Goal: Task Accomplishment & Management: Use online tool/utility

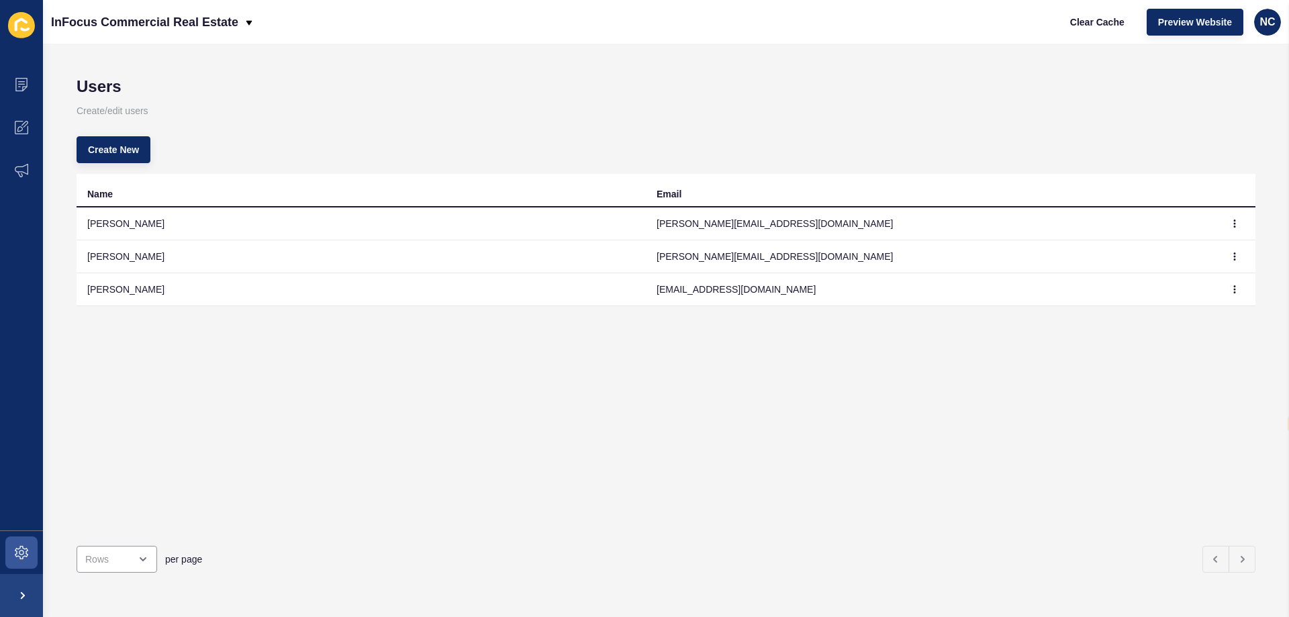
select select "en"
click at [696, 430] on div "Name Email [PERSON_NAME] [PERSON_NAME][EMAIL_ADDRESS][DOMAIN_NAME] [PERSON_NAME…" at bounding box center [666, 354] width 1179 height 361
click at [31, 549] on span at bounding box center [21, 552] width 43 height 43
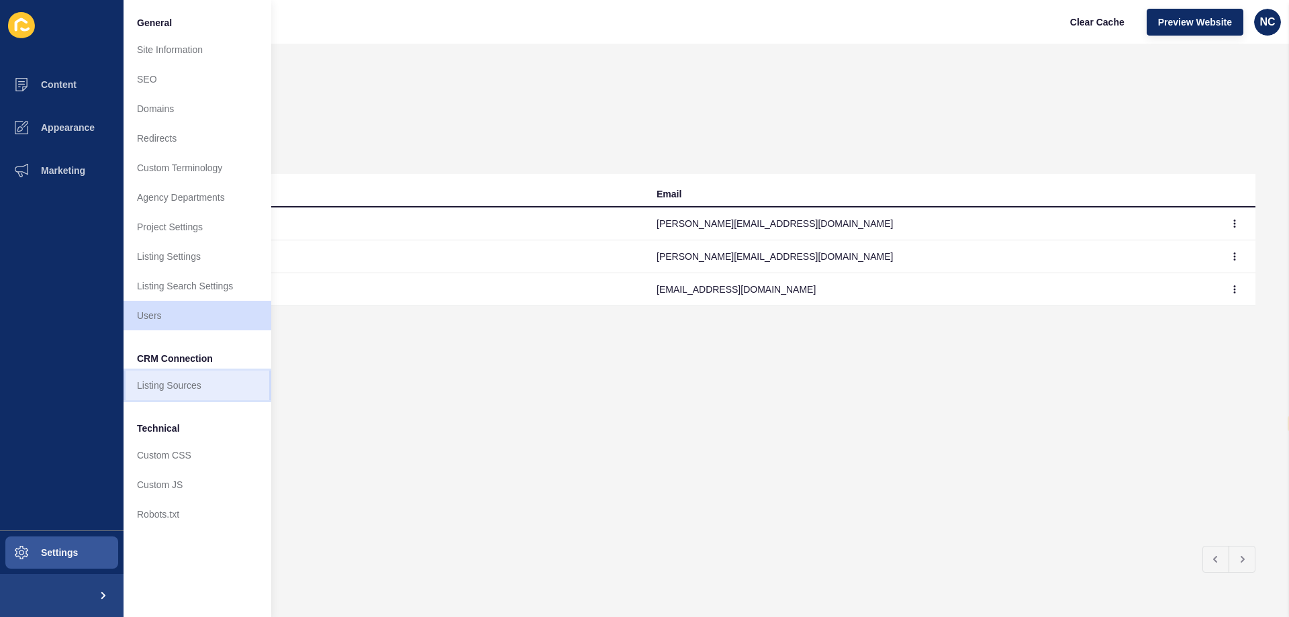
click at [216, 383] on link "Listing Sources" at bounding box center [198, 386] width 148 height 30
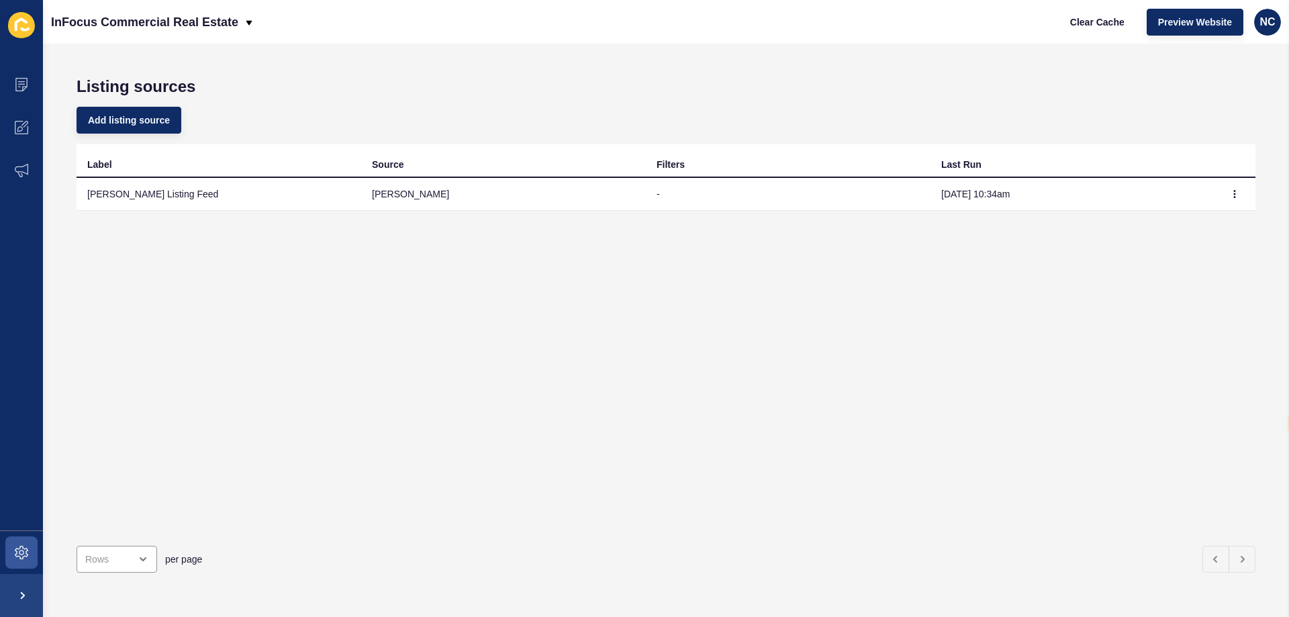
drag, startPoint x: 1033, startPoint y: 195, endPoint x: 908, endPoint y: 191, distance: 124.9
click at [908, 191] on tr "[PERSON_NAME] Listing Feed [PERSON_NAME] - [DATE] 10:34am" at bounding box center [666, 194] width 1179 height 33
click at [1029, 200] on td "[DATE] 10:34am" at bounding box center [1073, 194] width 285 height 33
click at [1230, 196] on button "button" at bounding box center [1235, 194] width 20 height 19
click at [1181, 376] on div "Label Source Filters Last Run [PERSON_NAME] Listing Feed [PERSON_NAME] - [DATE]…" at bounding box center [666, 339] width 1179 height 391
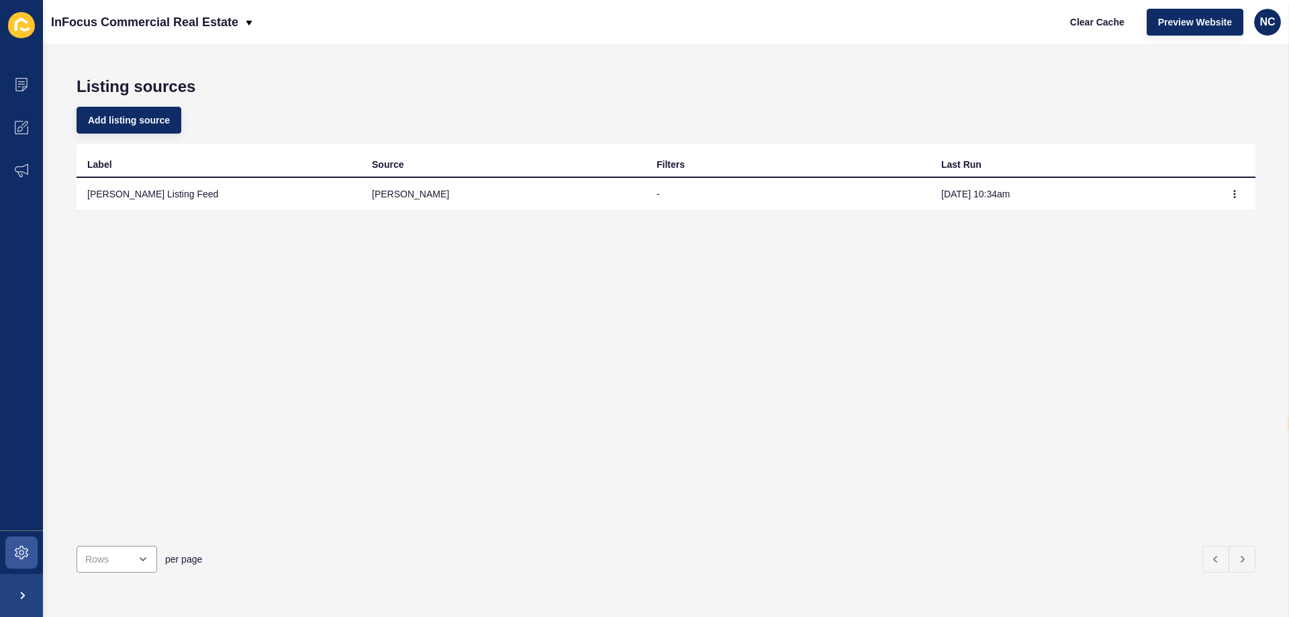
drag, startPoint x: 1021, startPoint y: 198, endPoint x: 919, endPoint y: 192, distance: 102.9
click at [919, 192] on tr "[PERSON_NAME] Listing Feed [PERSON_NAME] - [DATE] 10:34am" at bounding box center [666, 194] width 1179 height 33
click at [905, 326] on div "Label Source Filters Last Run [PERSON_NAME] Listing Feed [PERSON_NAME] - [DATE]…" at bounding box center [666, 339] width 1179 height 391
drag, startPoint x: 965, startPoint y: 199, endPoint x: 922, endPoint y: 203, distance: 43.2
click at [922, 203] on tr "[PERSON_NAME] Listing Feed [PERSON_NAME] - [DATE] 10:34am" at bounding box center [666, 194] width 1179 height 33
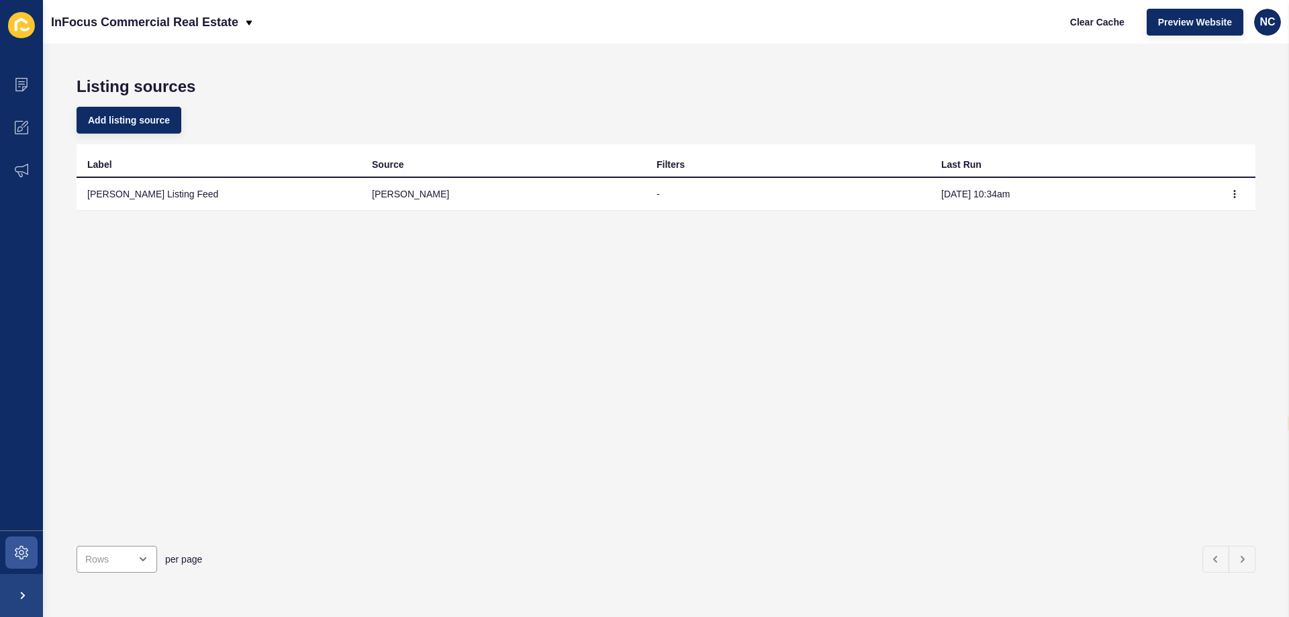
click at [741, 280] on div "Label Source Filters Last Run [PERSON_NAME] Listing Feed [PERSON_NAME] - [DATE]…" at bounding box center [666, 339] width 1179 height 391
click at [1264, 34] on div "NC" at bounding box center [1267, 22] width 27 height 27
click at [1244, 83] on link "Contact Support" at bounding box center [1236, 83] width 99 height 30
click at [36, 549] on span at bounding box center [21, 552] width 43 height 43
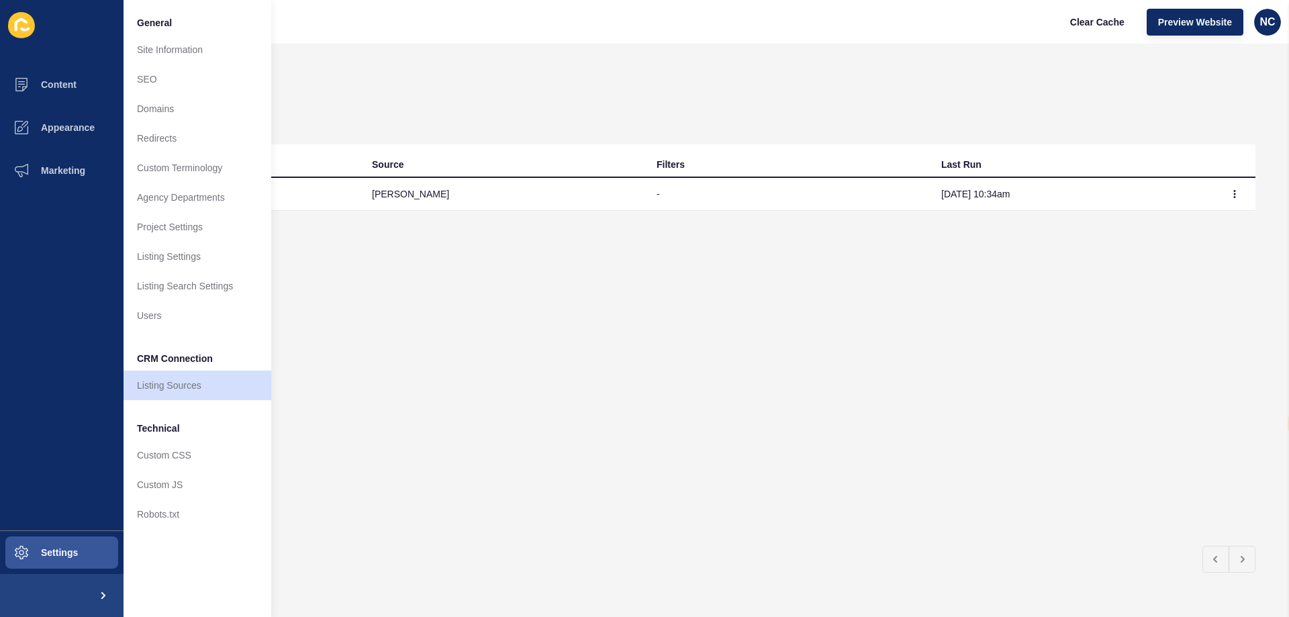
click at [894, 324] on div "Label Source Filters Last Run [PERSON_NAME] Listing Feed [PERSON_NAME] - [DATE]…" at bounding box center [666, 339] width 1179 height 391
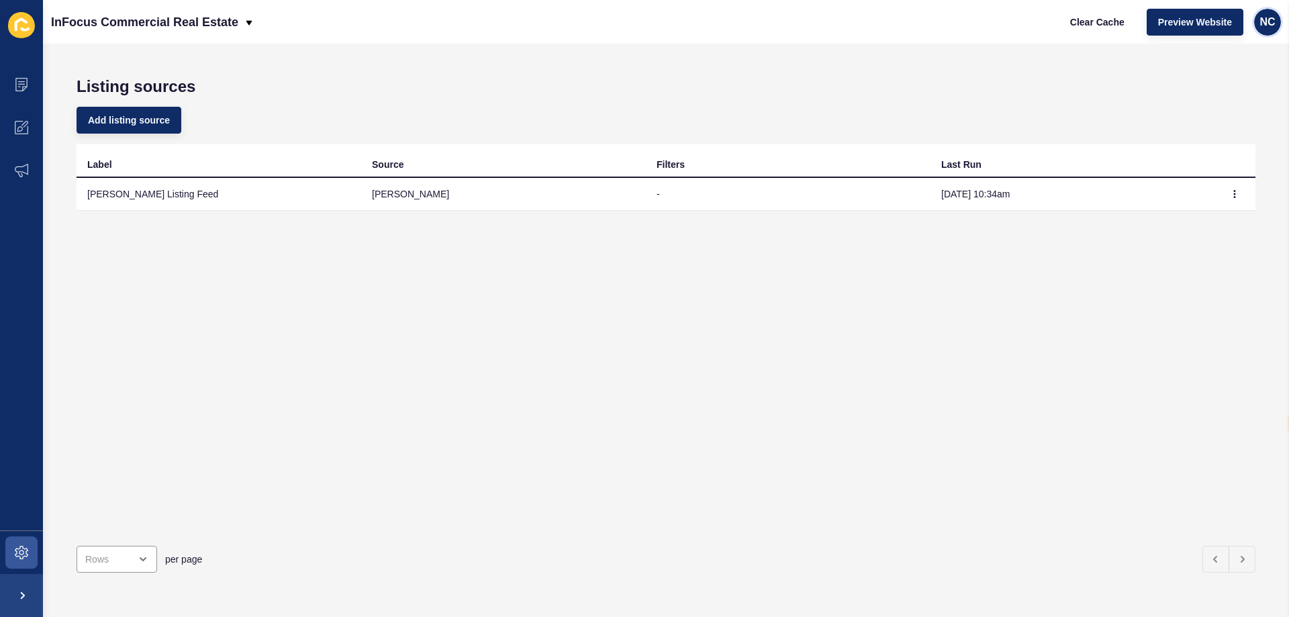
click at [1266, 24] on span "NC" at bounding box center [1267, 21] width 15 height 13
click at [1250, 79] on link "Contact Support" at bounding box center [1236, 83] width 99 height 30
click at [589, 328] on div "Label Source Filters Last Run [PERSON_NAME] Listing Feed [PERSON_NAME] - [DATE]…" at bounding box center [666, 339] width 1179 height 391
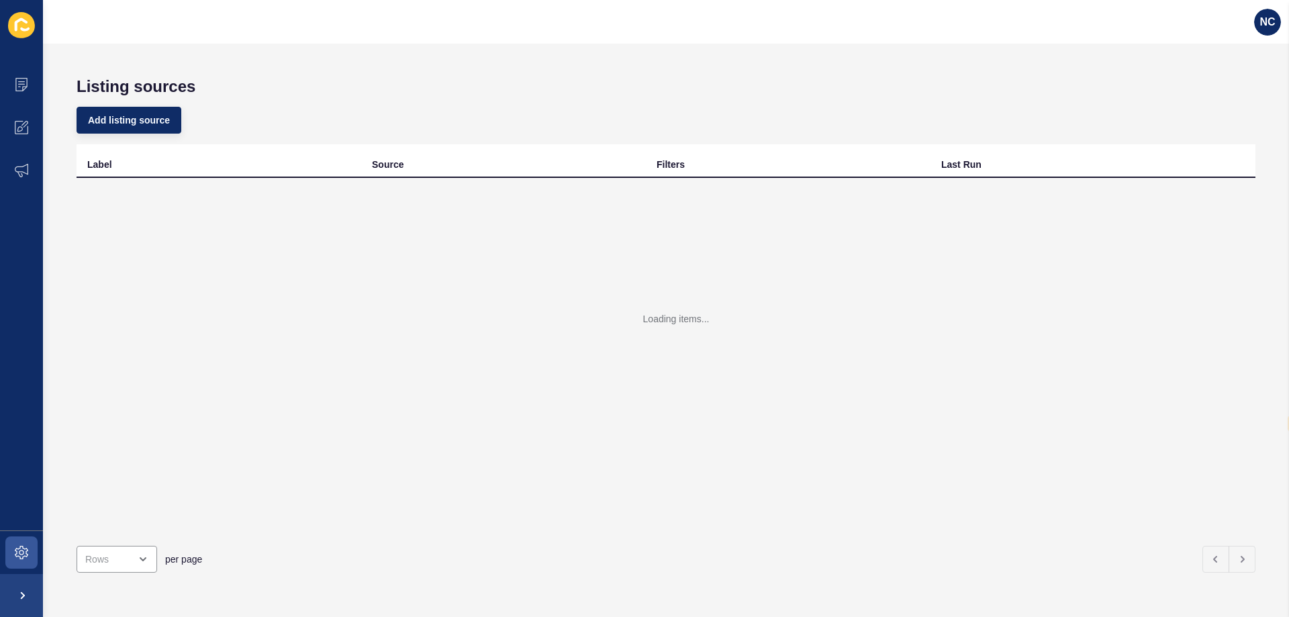
select select "en"
